Goal: Information Seeking & Learning: Learn about a topic

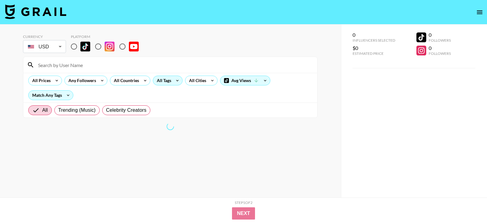
click at [168, 83] on div "All Tags" at bounding box center [162, 80] width 19 height 9
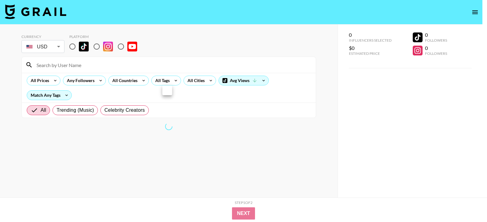
click at [73, 48] on div at bounding box center [243, 111] width 487 height 222
click at [74, 47] on div at bounding box center [243, 111] width 487 height 222
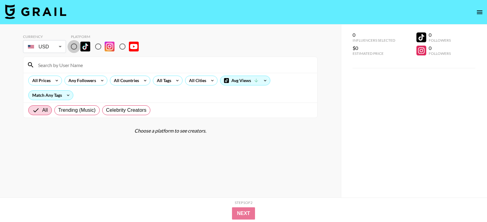
click at [74, 48] on input "radio" at bounding box center [73, 46] width 13 height 13
radio input "true"
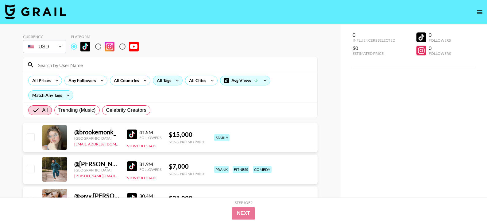
click at [172, 82] on icon at bounding box center [177, 80] width 10 height 9
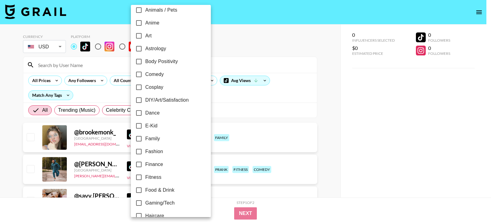
scroll to position [56, 0]
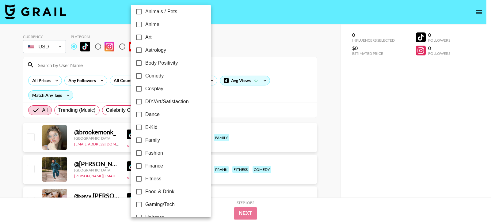
click at [168, 63] on span "Body Positivity" at bounding box center [161, 63] width 33 height 7
click at [145, 63] on input "Body Positivity" at bounding box center [139, 63] width 13 height 13
checkbox input "true"
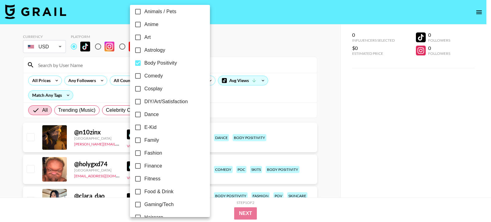
click at [329, 77] on div at bounding box center [245, 111] width 491 height 222
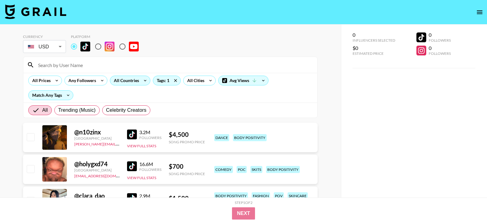
click at [128, 81] on div "All Countries" at bounding box center [125, 80] width 30 height 9
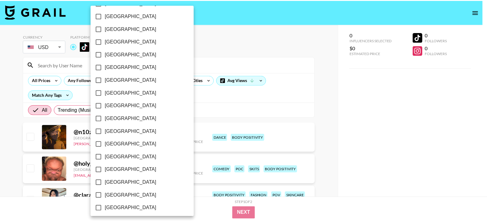
scroll to position [493, 0]
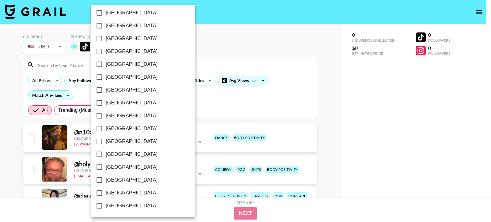
click at [127, 182] on span "[GEOGRAPHIC_DATA]" at bounding box center [132, 180] width 52 height 7
click at [106, 182] on input "[GEOGRAPHIC_DATA]" at bounding box center [99, 180] width 13 height 13
checkbox input "true"
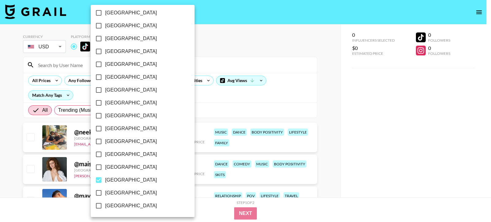
click at [323, 100] on div at bounding box center [245, 111] width 491 height 222
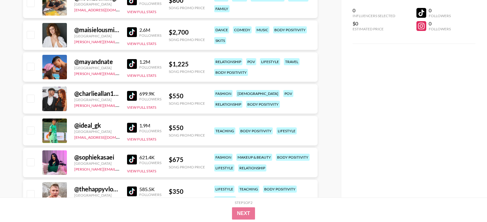
scroll to position [135, 0]
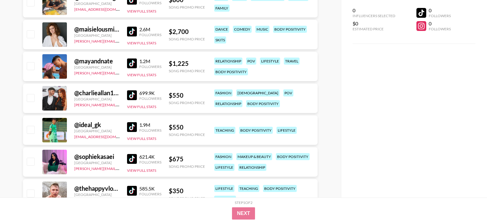
click at [127, 98] on div "@ charlieallan164 [GEOGRAPHIC_DATA] [PERSON_NAME][EMAIL_ADDRESS][DOMAIN_NAME] 6…" at bounding box center [170, 98] width 294 height 29
click at [131, 96] on img at bounding box center [132, 95] width 10 height 10
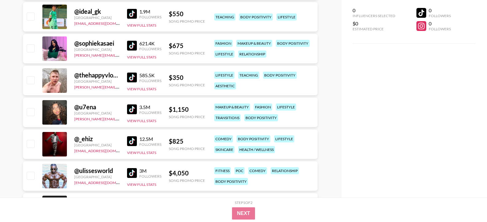
scroll to position [267, 0]
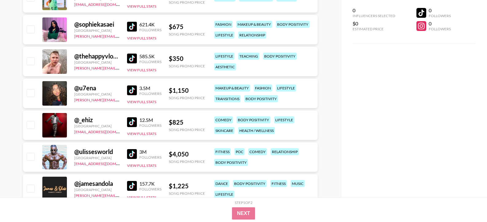
click at [131, 93] on img at bounding box center [132, 91] width 10 height 10
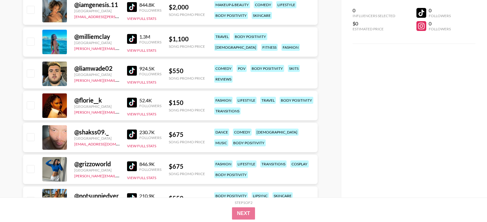
scroll to position [479, 0]
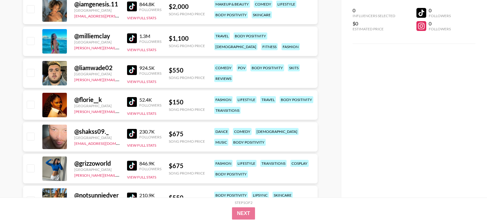
click at [127, 102] on img at bounding box center [132, 102] width 10 height 10
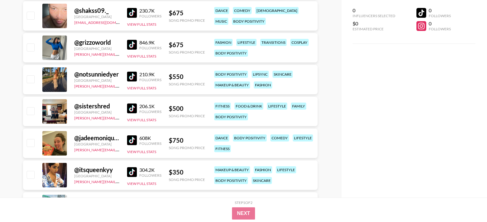
scroll to position [605, 0]
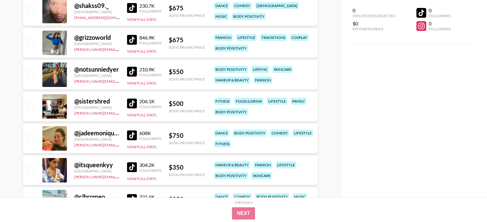
click at [129, 136] on img at bounding box center [132, 136] width 10 height 10
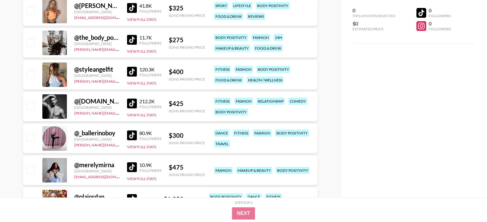
scroll to position [877, 0]
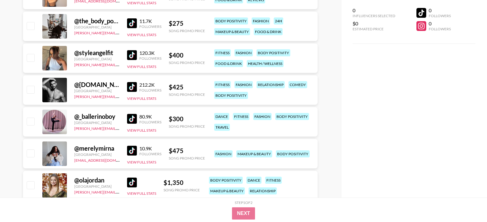
click at [131, 149] on img at bounding box center [132, 151] width 10 height 10
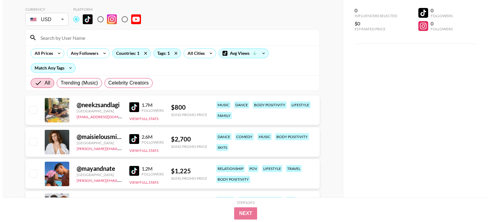
scroll to position [26, 0]
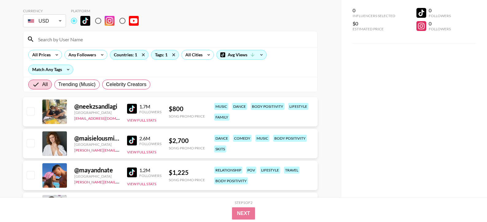
click at [134, 108] on img at bounding box center [132, 109] width 10 height 10
click at [156, 55] on div "Tags: 1" at bounding box center [164, 54] width 27 height 9
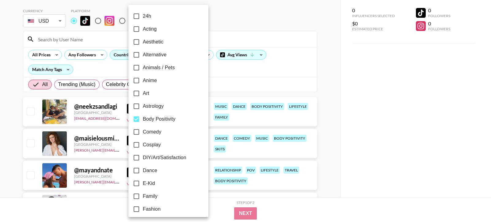
click at [163, 121] on span "Body Positivity" at bounding box center [159, 119] width 33 height 7
click at [143, 121] on input "Body Positivity" at bounding box center [136, 119] width 13 height 13
checkbox input "false"
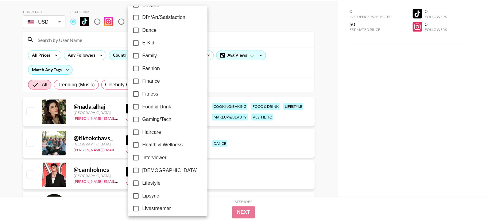
scroll to position [150, 0]
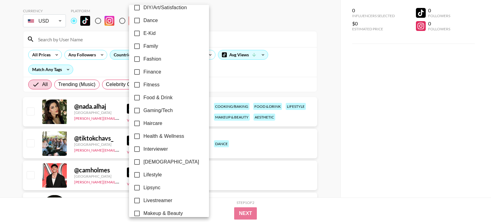
click at [155, 184] on span "Lipsync" at bounding box center [152, 187] width 17 height 7
click at [144, 184] on input "Lipsync" at bounding box center [137, 188] width 13 height 13
checkbox input "true"
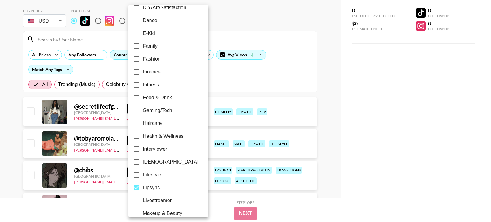
click at [319, 111] on div at bounding box center [245, 111] width 491 height 222
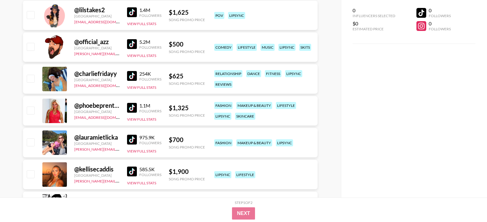
scroll to position [761, 0]
click at [129, 141] on img at bounding box center [132, 140] width 10 height 10
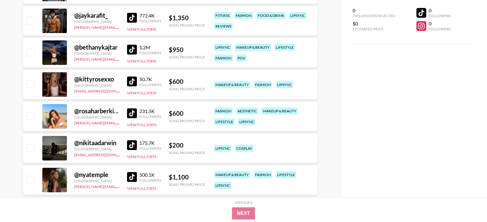
scroll to position [1485, 0]
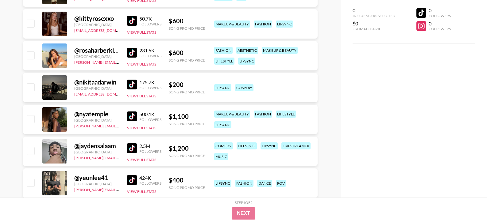
click at [133, 113] on img at bounding box center [132, 117] width 10 height 10
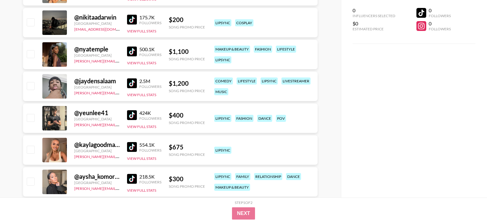
scroll to position [1552, 0]
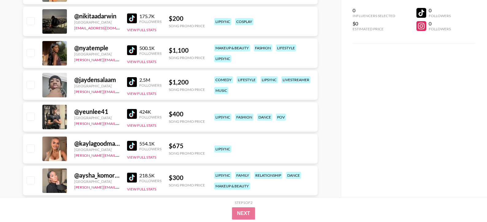
click at [131, 147] on img at bounding box center [132, 146] width 10 height 10
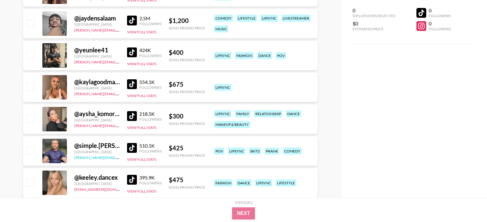
scroll to position [1618, 0]
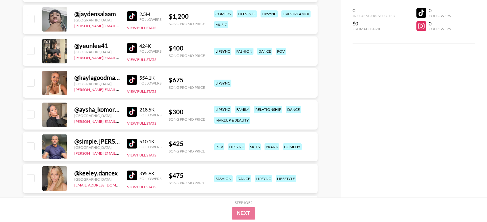
click at [134, 110] on img at bounding box center [132, 112] width 10 height 10
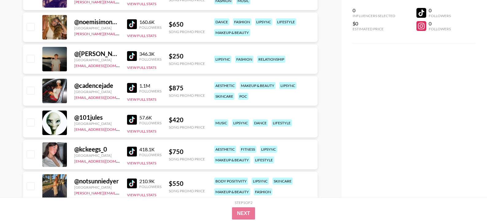
scroll to position [1871, 0]
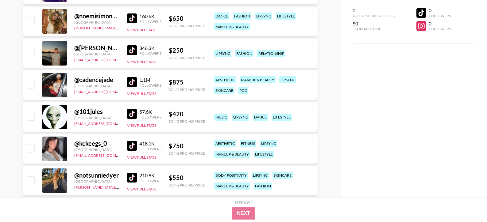
click at [130, 148] on img at bounding box center [132, 146] width 10 height 10
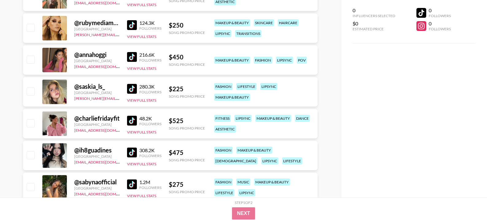
scroll to position [2120, 0]
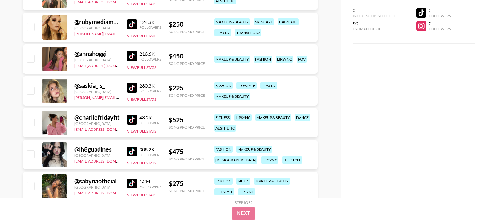
click at [133, 88] on img at bounding box center [132, 88] width 10 height 10
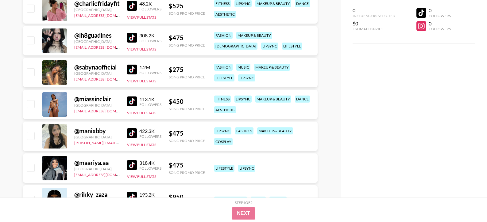
scroll to position [2268, 0]
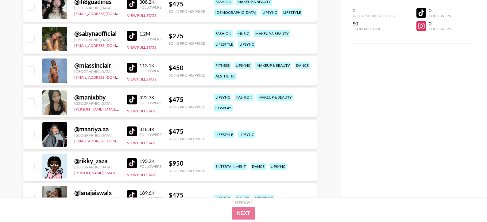
click at [130, 98] on img at bounding box center [132, 100] width 10 height 10
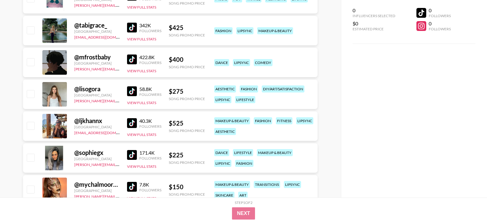
scroll to position [2947, 0]
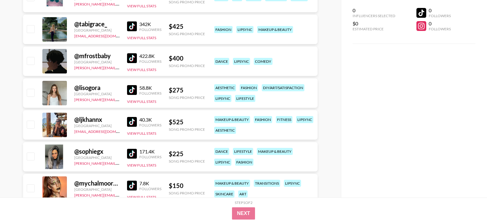
click at [133, 151] on img at bounding box center [132, 154] width 10 height 10
